Goal: Task Accomplishment & Management: Manage account settings

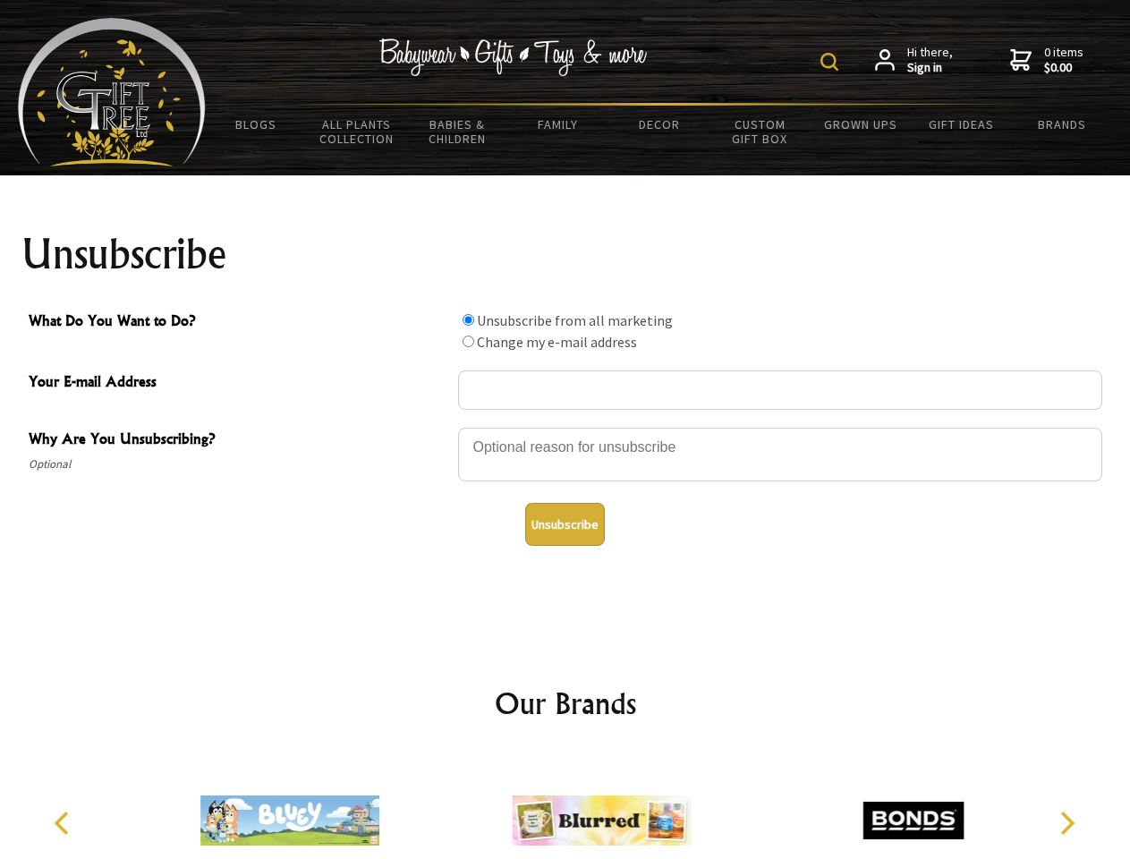
click at [832, 62] on img at bounding box center [830, 62] width 18 height 18
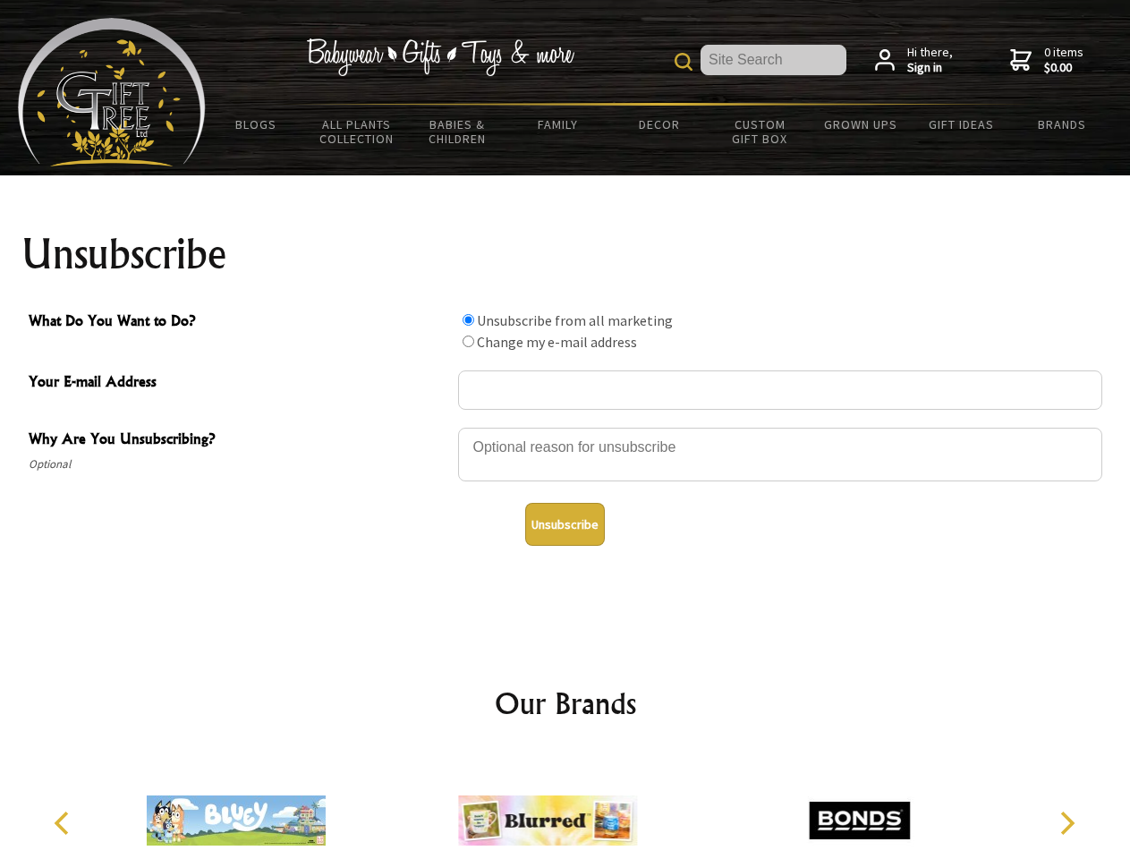
click at [566, 427] on div at bounding box center [780, 457] width 644 height 63
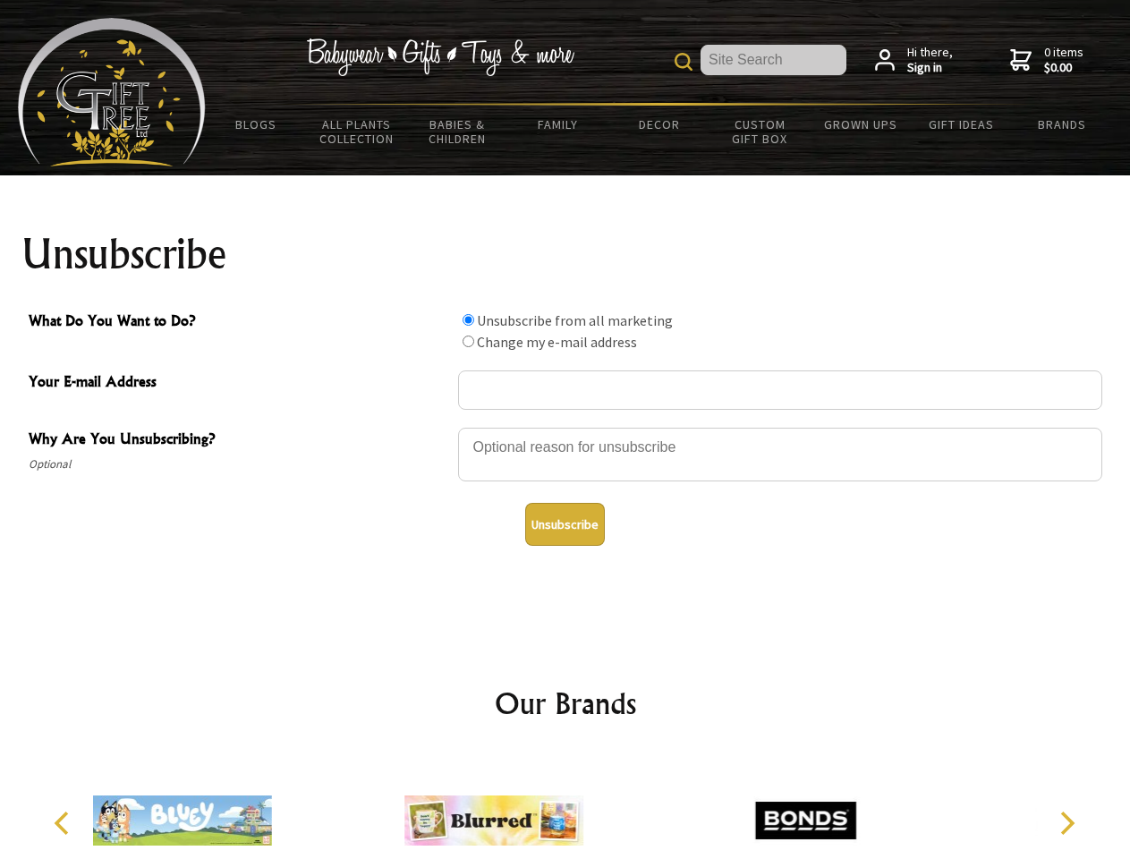
click at [468, 319] on input "What Do You Want to Do?" at bounding box center [469, 320] width 12 height 12
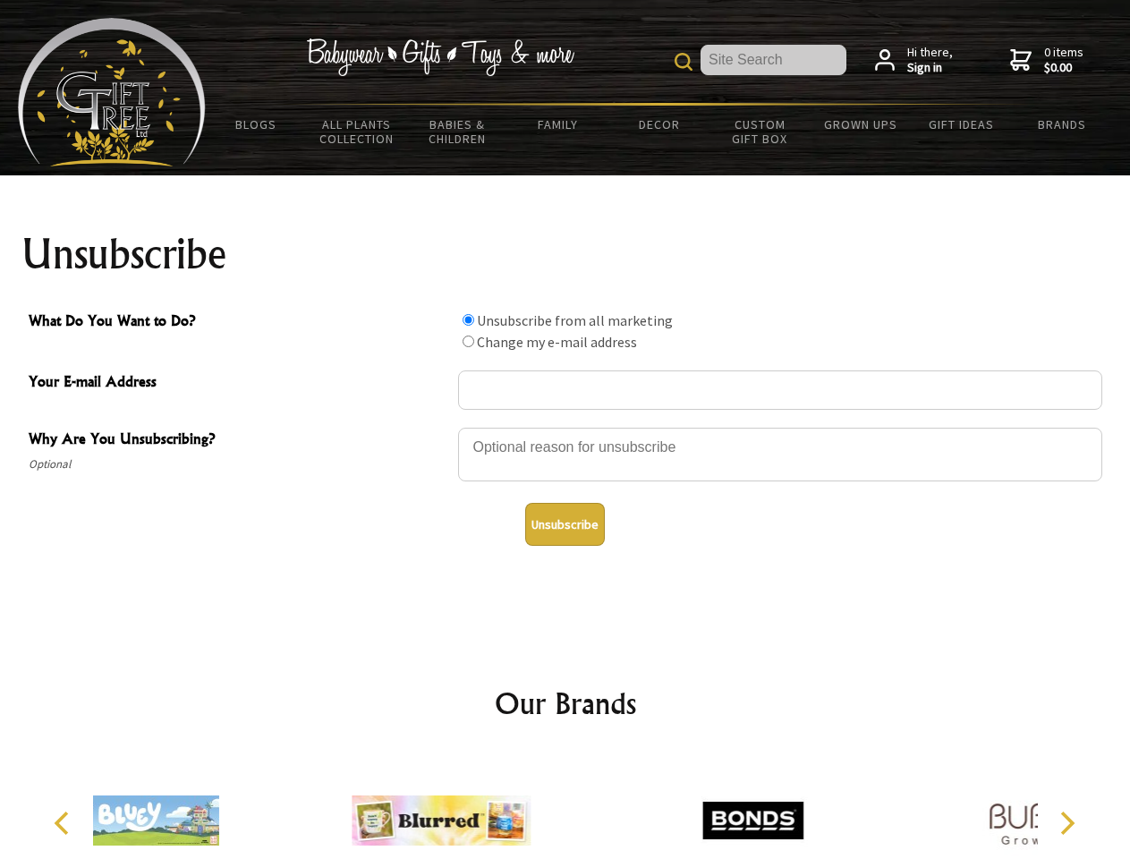
click at [468, 341] on input "What Do You Want to Do?" at bounding box center [469, 342] width 12 height 12
radio input "true"
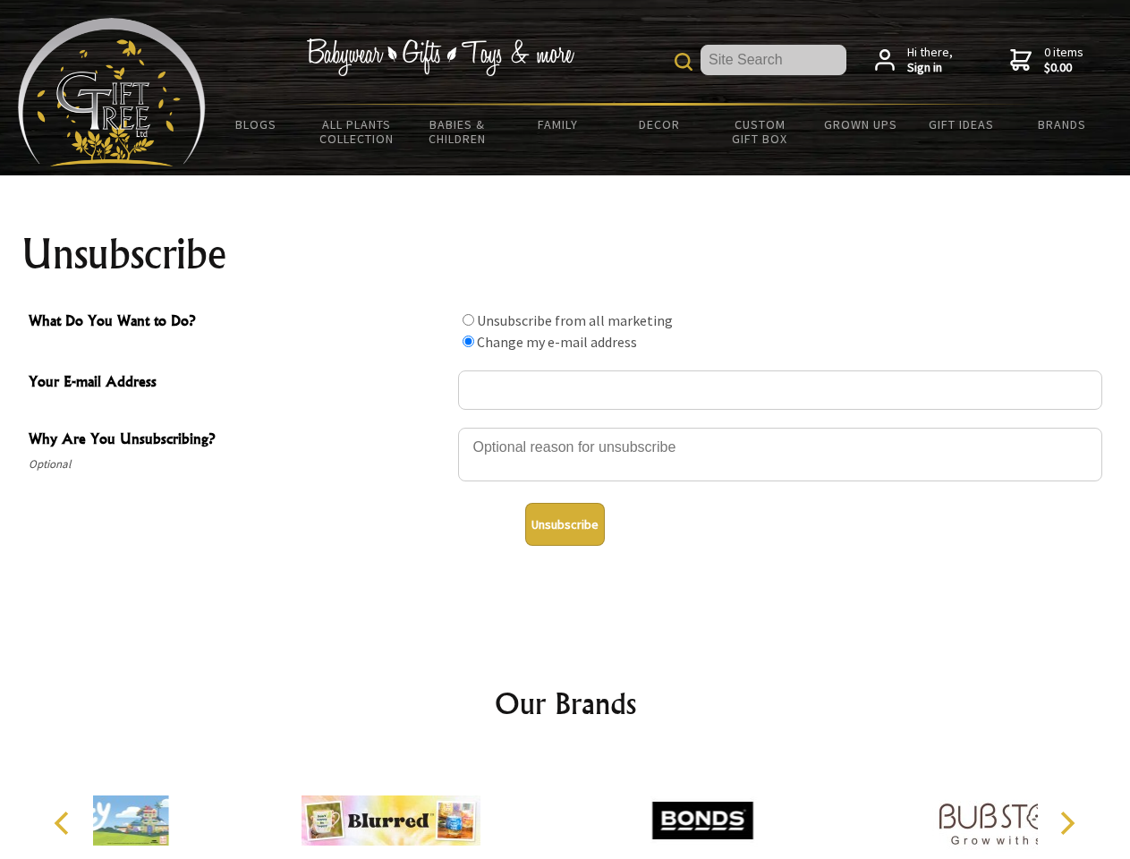
click at [565, 524] on button "Unsubscribe" at bounding box center [565, 524] width 80 height 43
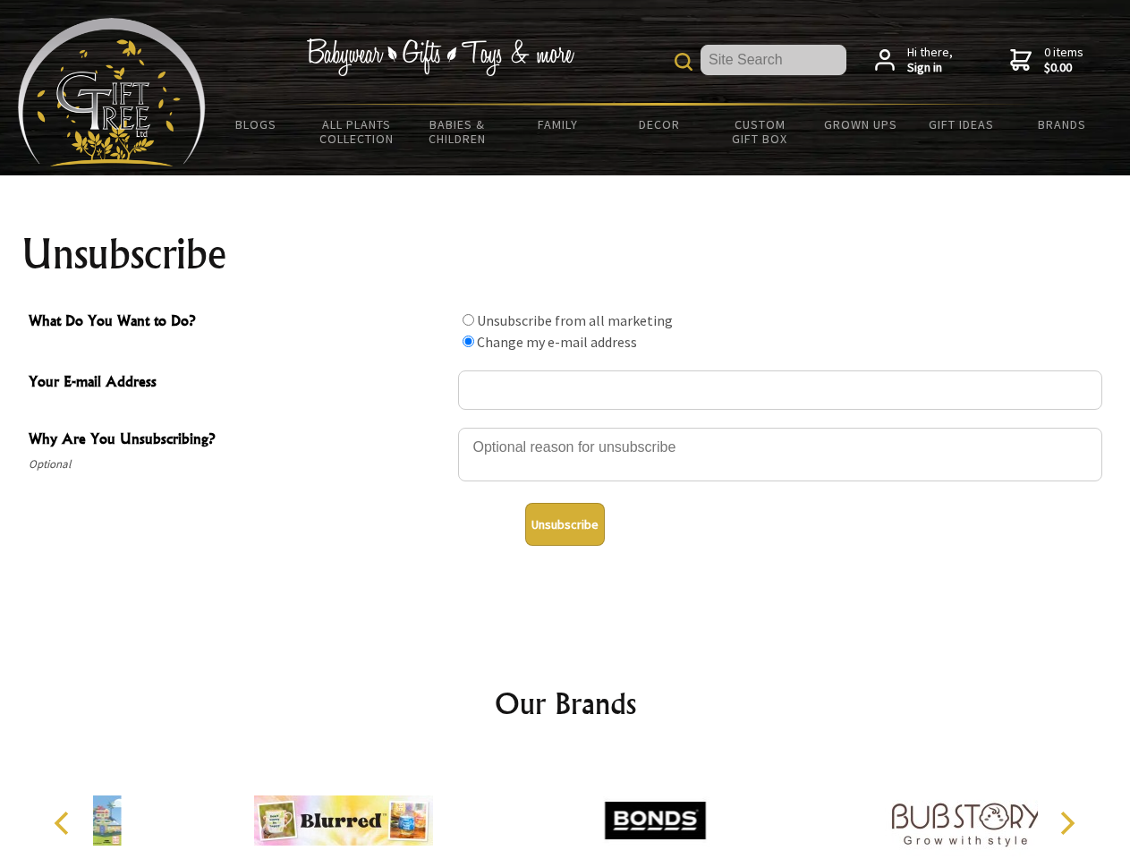
click at [566, 806] on div at bounding box center [565, 823] width 945 height 140
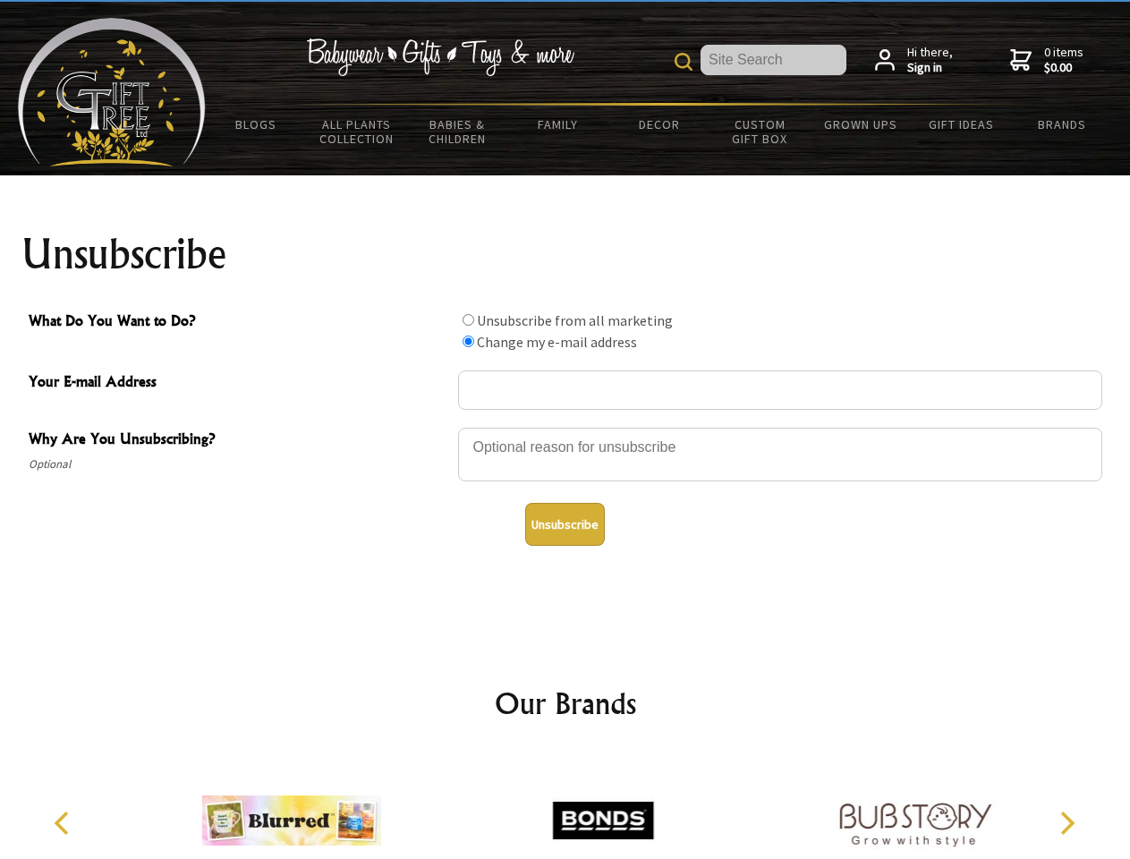
click at [64, 823] on icon "Previous" at bounding box center [63, 823] width 23 height 23
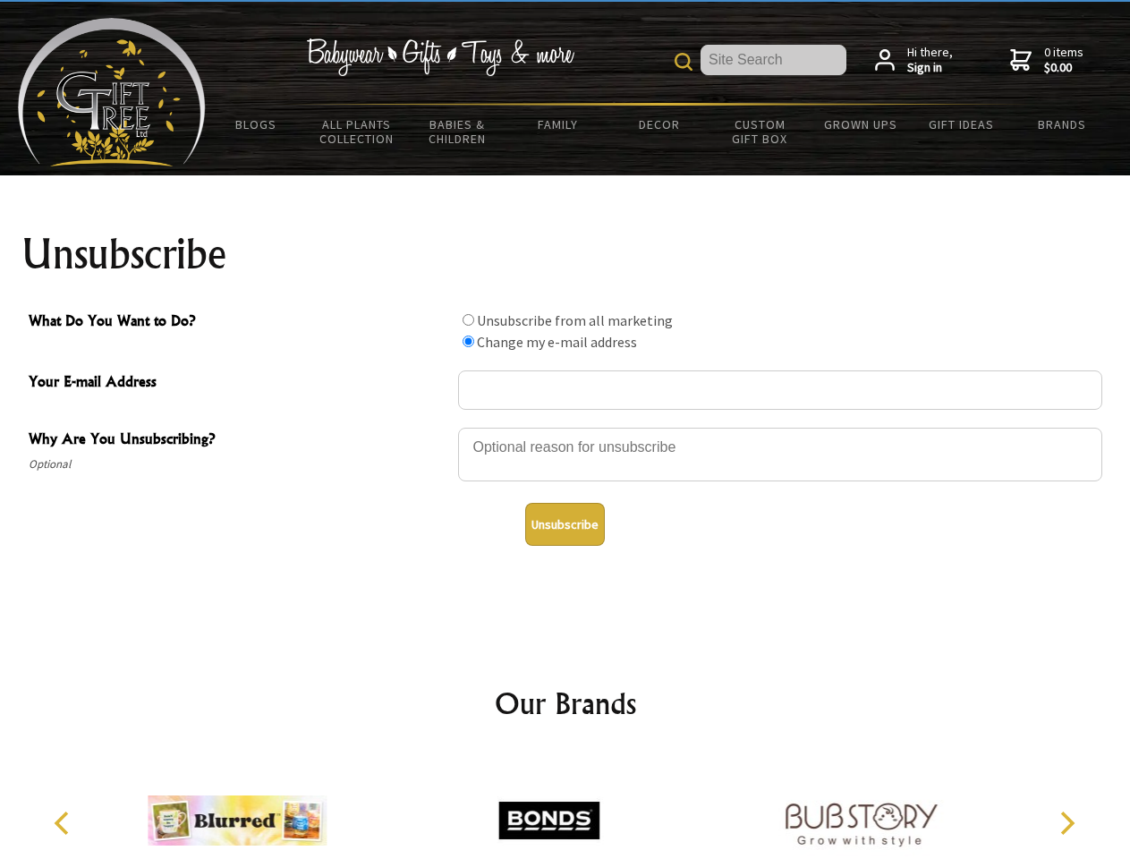
click at [1067, 823] on icon "Next" at bounding box center [1065, 823] width 23 height 23
